Goal: Communication & Community: Ask a question

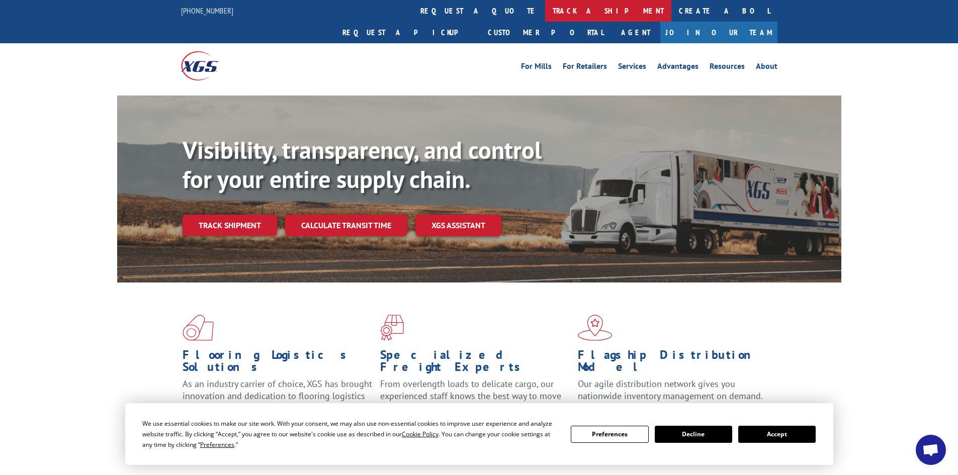
click at [545, 4] on link "track a shipment" at bounding box center [608, 11] width 126 height 22
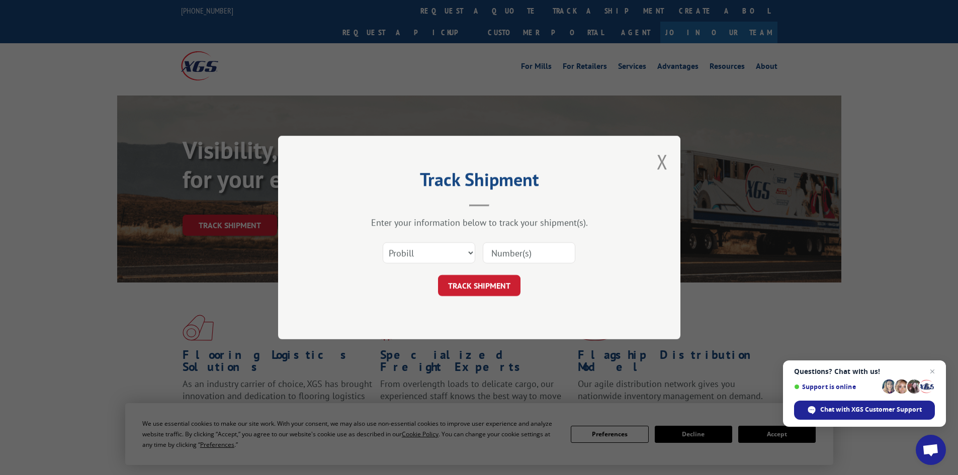
click at [499, 252] on input at bounding box center [529, 252] width 93 height 21
type input "7060529"
click button "TRACK SHIPMENT" at bounding box center [479, 285] width 83 height 21
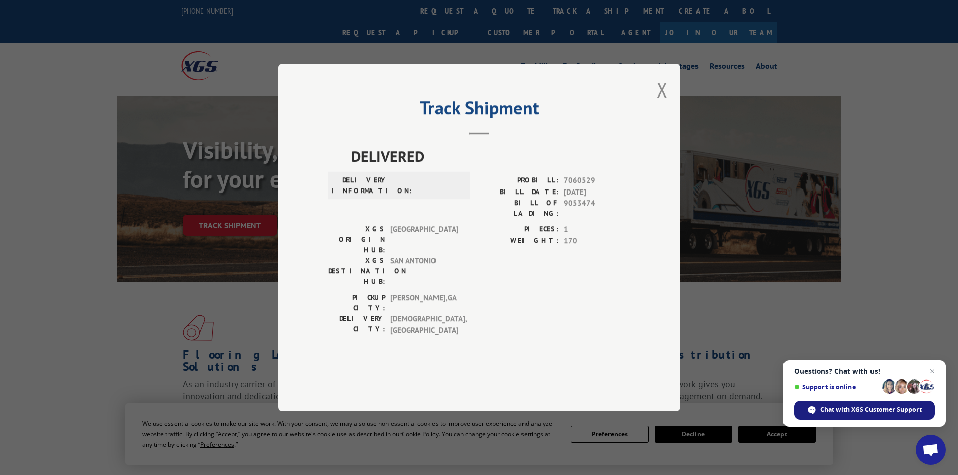
click at [874, 420] on div "Chat with XGS Customer Support" at bounding box center [864, 410] width 141 height 19
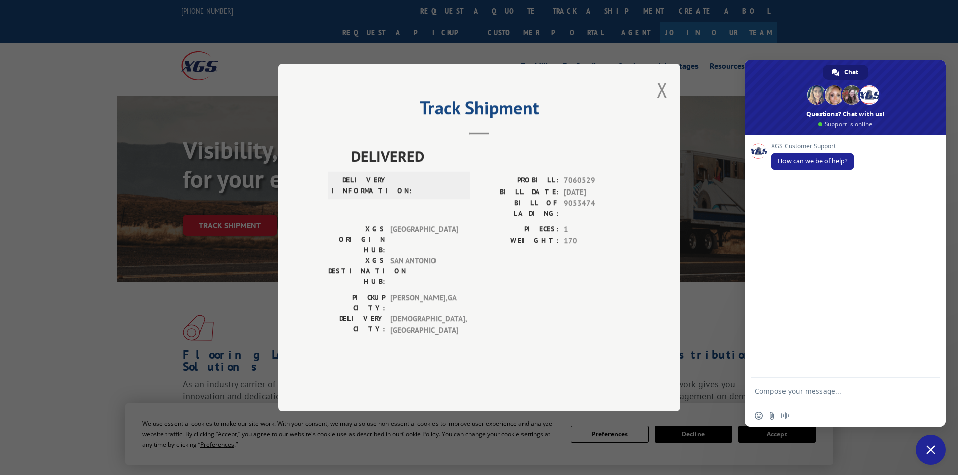
click at [878, 415] on div "Insert an emoji Send a file Audio message" at bounding box center [845, 416] width 201 height 22
click at [789, 390] on textarea "Compose your message..." at bounding box center [834, 396] width 159 height 18
paste textarea "PO #88513723"
type textarea "PO #88513723"
click at [934, 388] on span "Send" at bounding box center [928, 391] width 17 height 17
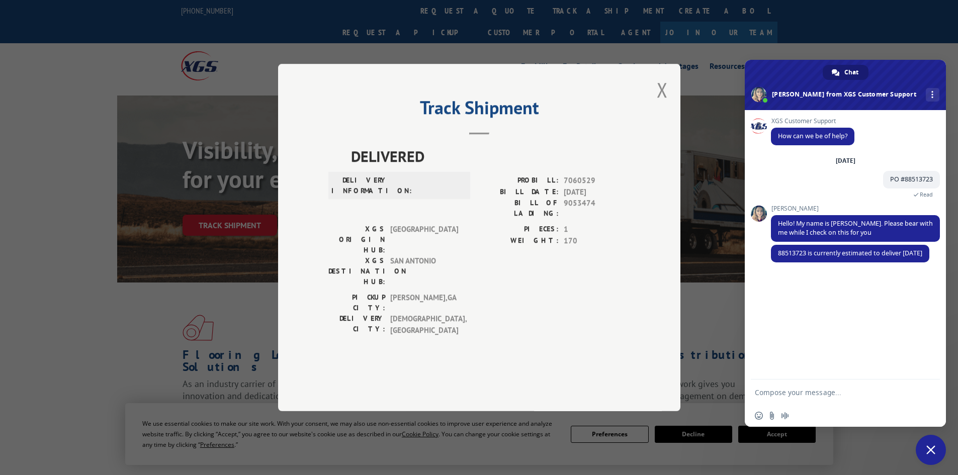
click at [796, 388] on form at bounding box center [834, 393] width 159 height 27
click at [793, 396] on textarea "Compose your message..." at bounding box center [834, 392] width 159 height 9
type textarea "is there anyway to expedite this order ? :-("
click at [931, 392] on span "Send" at bounding box center [929, 393] width 8 height 8
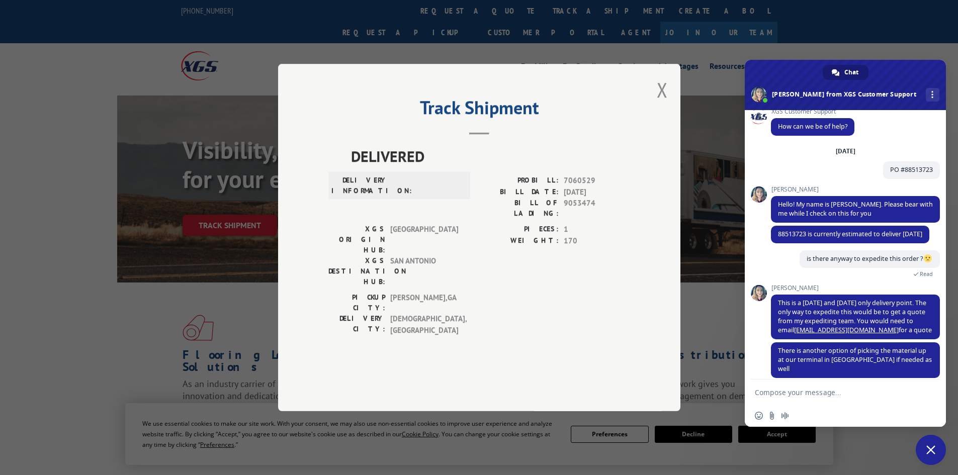
scroll to position [29, 0]
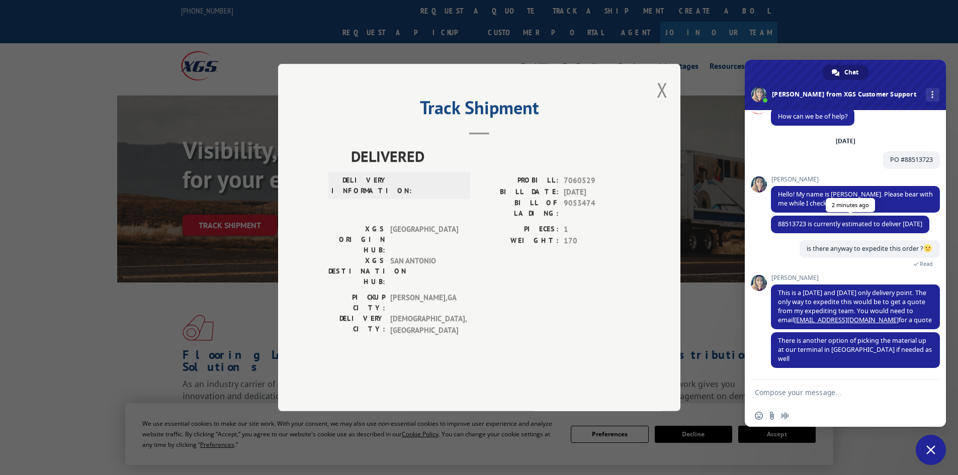
drag, startPoint x: 779, startPoint y: 214, endPoint x: 827, endPoint y: 224, distance: 49.4
click at [827, 224] on span "88513723 is currently estimated to deliver [DATE]" at bounding box center [850, 225] width 158 height 18
copy span "88513723 is currently estimated to deliver [DATE]"
drag, startPoint x: 779, startPoint y: 292, endPoint x: 883, endPoint y: 319, distance: 107.0
click at [883, 319] on span "This is a [DATE] and [DATE] only delivery point. The only way to expedite this …" at bounding box center [855, 307] width 169 height 45
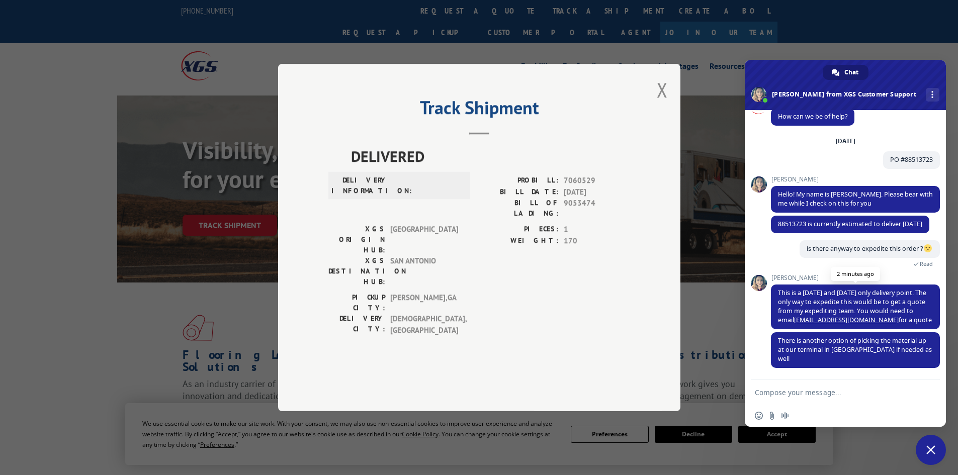
copy span "This is a [DATE] and [DATE] only delivery point. The only way to expedite this …"
drag, startPoint x: 778, startPoint y: 339, endPoint x: 913, endPoint y: 356, distance: 135.4
click at [913, 356] on span "There is another option of picking the material up at our terminal in [GEOGRAPH…" at bounding box center [855, 351] width 169 height 36
copy span "There is another option of picking the material up at our terminal in [GEOGRAPH…"
click at [821, 394] on textarea "Compose your message..." at bounding box center [834, 392] width 159 height 9
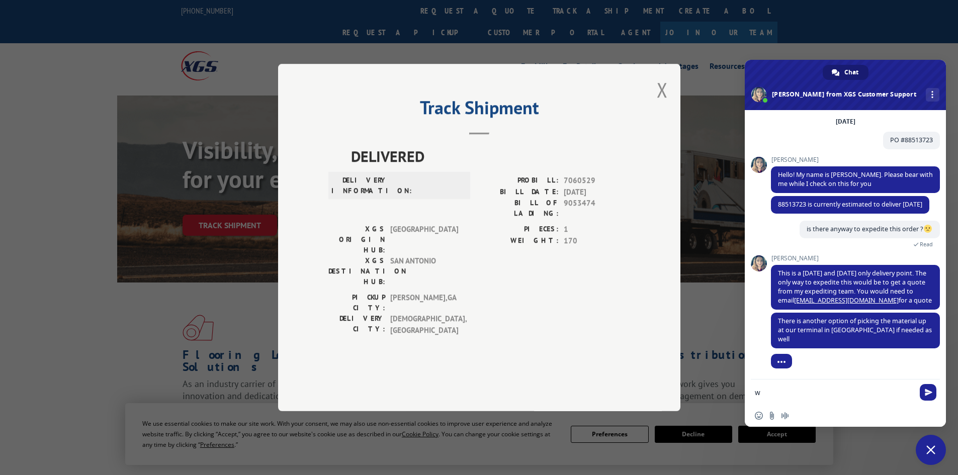
scroll to position [48, 0]
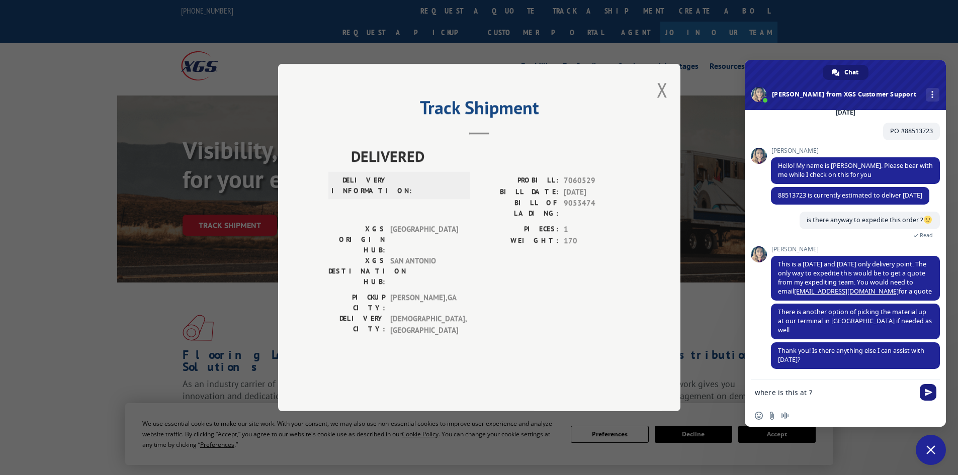
type textarea "where is this at ?"
click at [929, 392] on span "Send" at bounding box center [929, 393] width 8 height 8
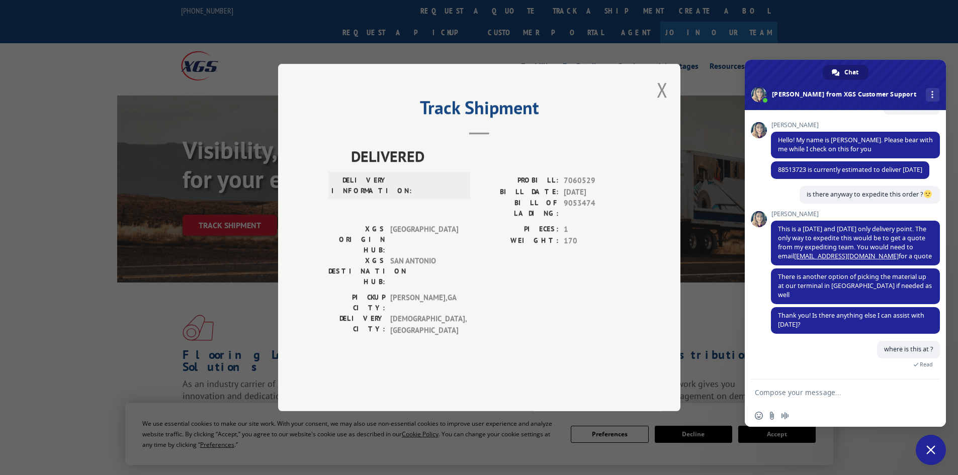
scroll to position [95, 0]
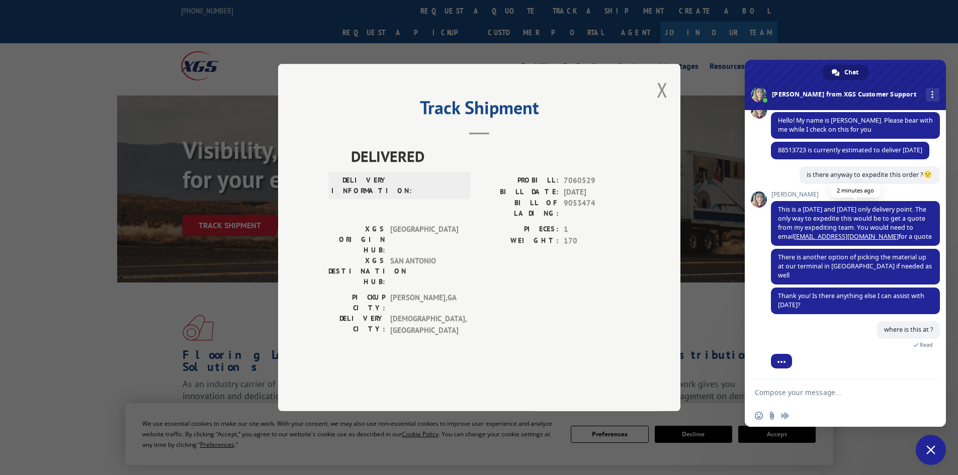
click at [844, 241] on link "[EMAIL_ADDRESS][DOMAIN_NAME]" at bounding box center [846, 236] width 105 height 9
click at [661, 103] on button "Close modal" at bounding box center [662, 89] width 11 height 27
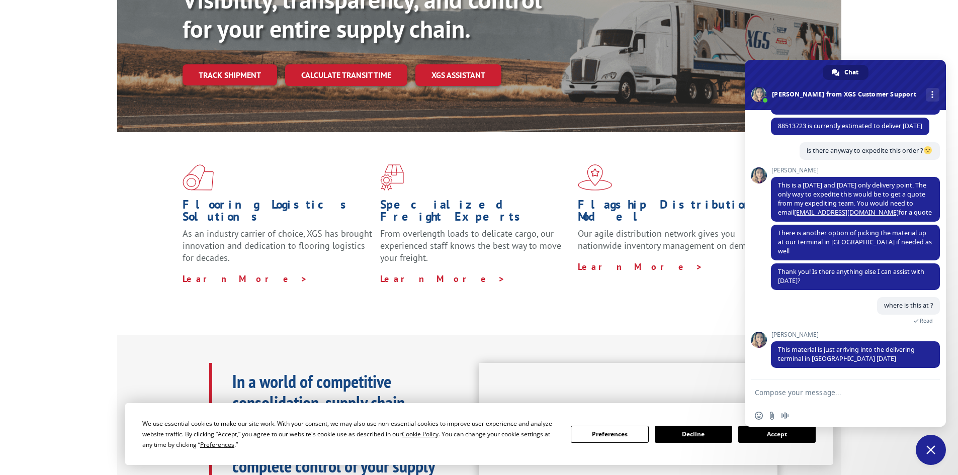
scroll to position [151, 0]
click at [886, 394] on textarea "Compose your message..." at bounding box center [834, 392] width 159 height 9
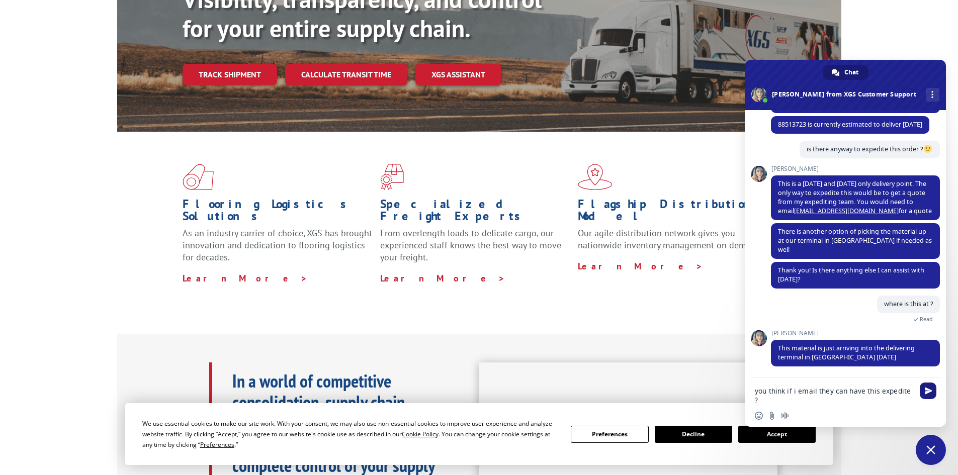
type textarea "you think if i email they can have this expedite ?"
click at [935, 392] on span "Send" at bounding box center [928, 391] width 17 height 17
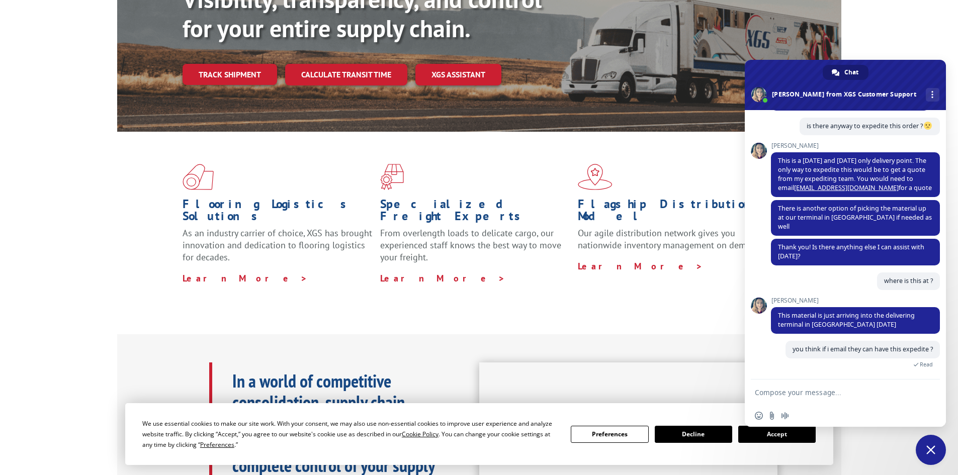
scroll to position [163, 0]
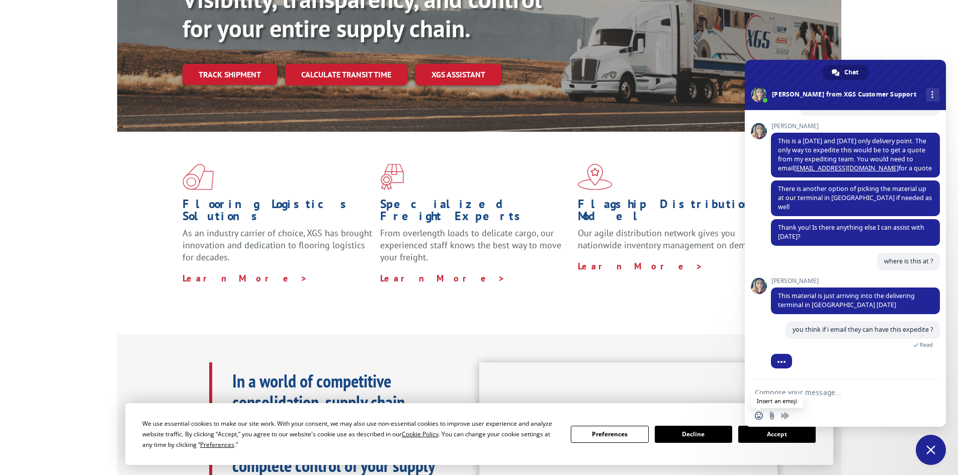
click at [761, 415] on span "Insert an emoji" at bounding box center [759, 416] width 8 height 8
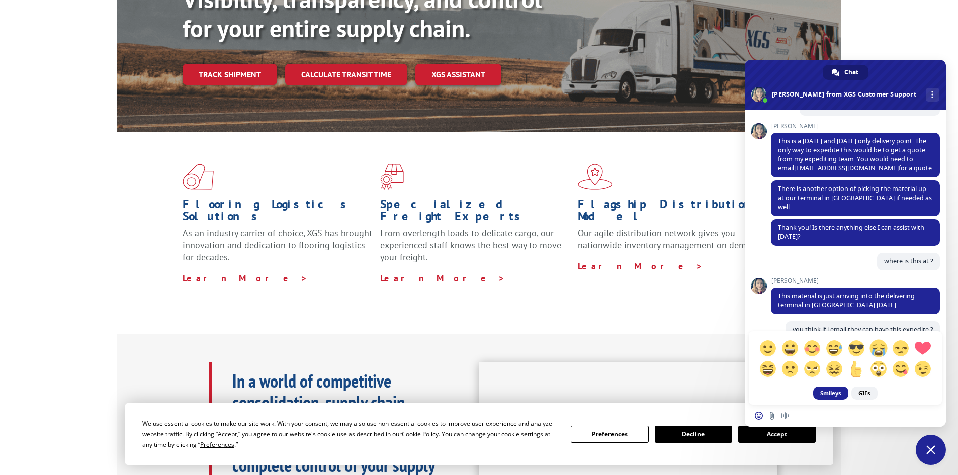
click at [878, 355] on span at bounding box center [879, 349] width 18 height 18
type textarea ":'("
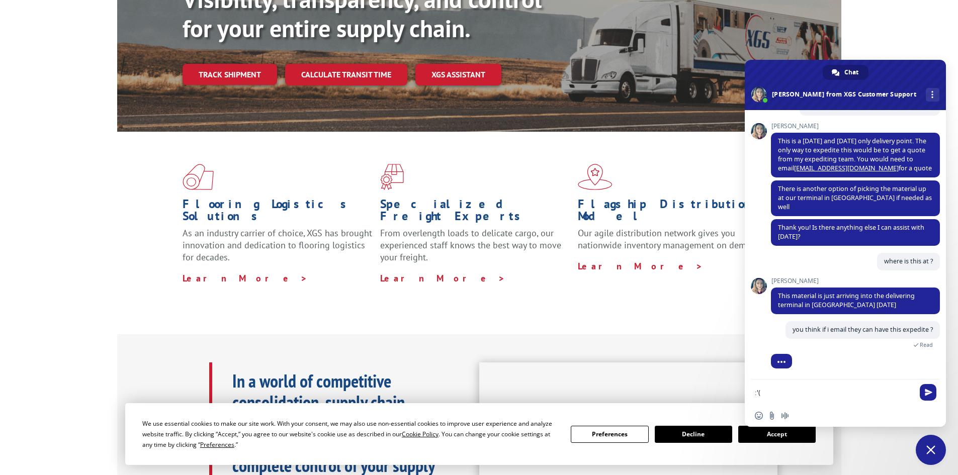
click at [937, 395] on div ":'(" at bounding box center [845, 393] width 201 height 27
click at [932, 395] on span "Send" at bounding box center [929, 393] width 8 height 8
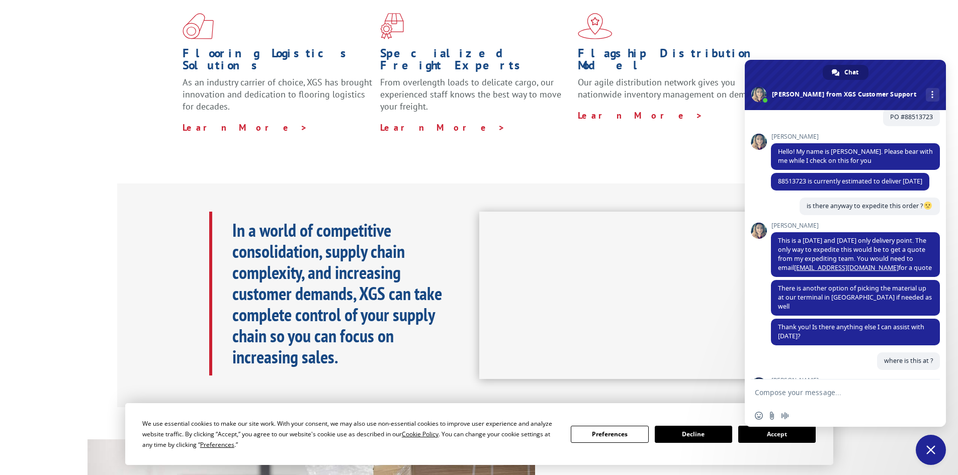
scroll to position [61, 0]
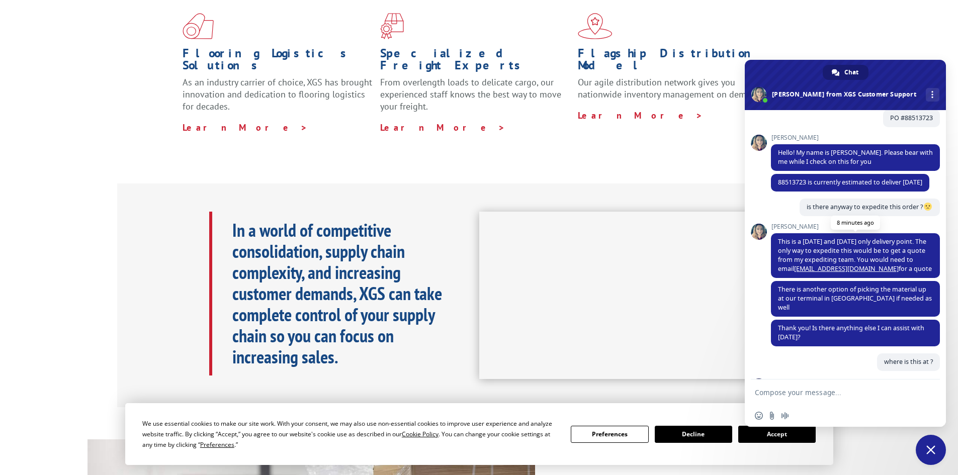
click at [832, 273] on link "[EMAIL_ADDRESS][DOMAIN_NAME]" at bounding box center [846, 269] width 105 height 9
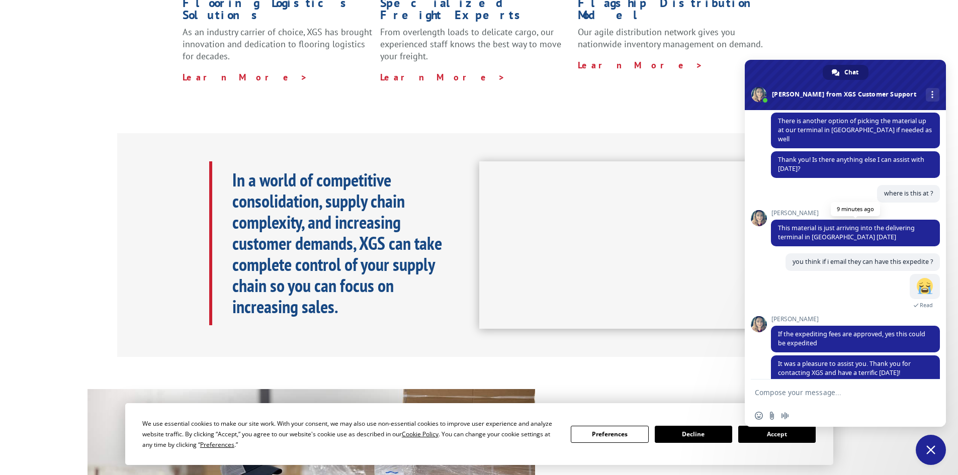
scroll to position [280, 0]
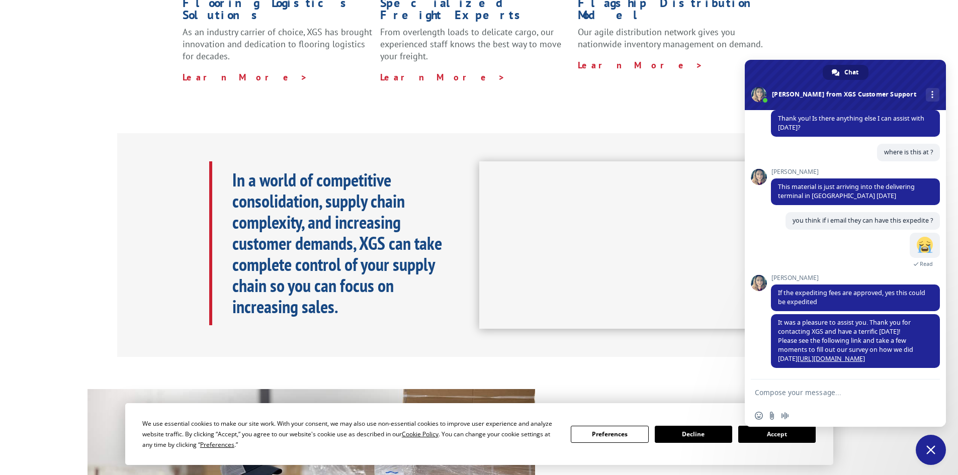
click at [851, 382] on form at bounding box center [834, 393] width 159 height 27
click at [853, 387] on form at bounding box center [834, 393] width 159 height 27
drag, startPoint x: 847, startPoint y: 394, endPoint x: 845, endPoint y: 381, distance: 13.2
click at [849, 387] on form at bounding box center [834, 393] width 159 height 27
click at [929, 393] on span "Send" at bounding box center [929, 393] width 8 height 8
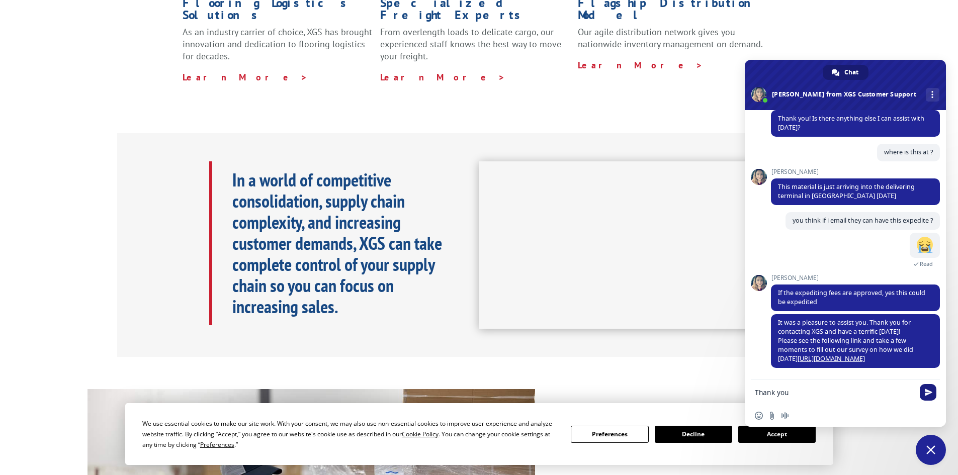
type textarea "Thank you"
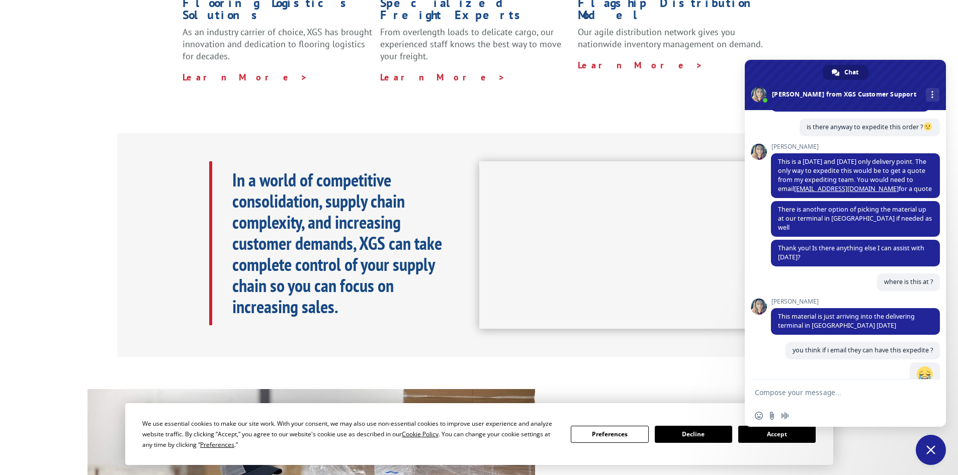
scroll to position [305, 0]
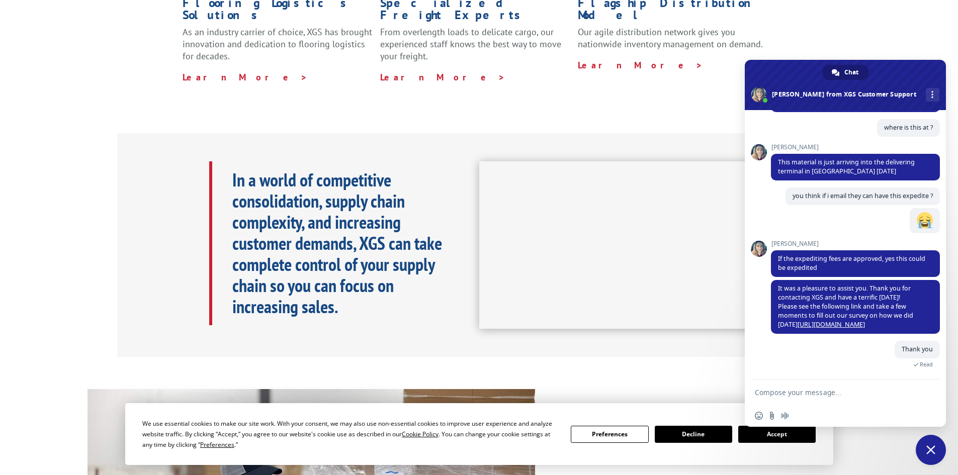
click at [800, 394] on textarea "Compose your message..." at bounding box center [834, 392] width 159 height 9
type textarea "Where is your facility ?"
click at [923, 394] on span "Send" at bounding box center [928, 392] width 17 height 17
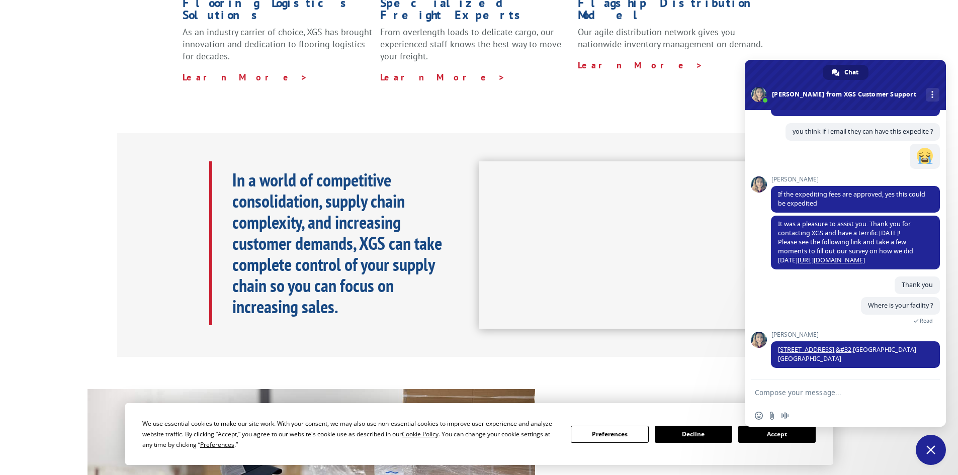
scroll to position [369, 0]
click at [808, 349] on span "[STREET_ADDRESS];&#32;&#32;" at bounding box center [824, 350] width 92 height 9
drag, startPoint x: 823, startPoint y: 351, endPoint x: 779, endPoint y: 349, distance: 43.3
drag, startPoint x: 828, startPoint y: 359, endPoint x: 781, endPoint y: 359, distance: 46.3
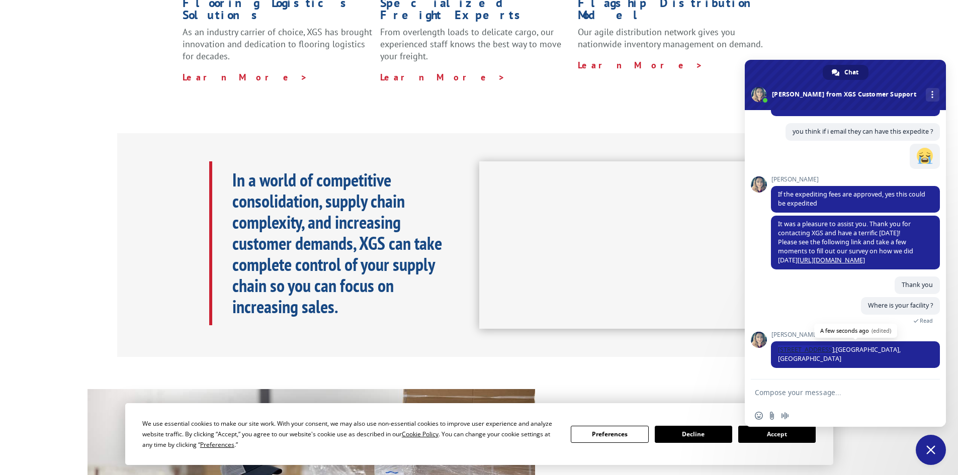
click at [776, 359] on span "[STREET_ADDRESS]" at bounding box center [855, 355] width 169 height 27
copy span "[STREET_ADDRESS]"
